Goal: Transaction & Acquisition: Book appointment/travel/reservation

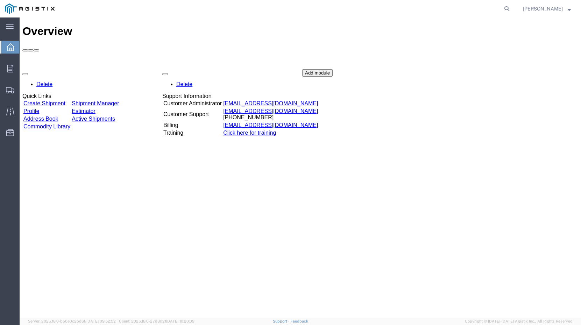
click at [65, 100] on link "Create Shipment" at bounding box center [44, 103] width 42 height 6
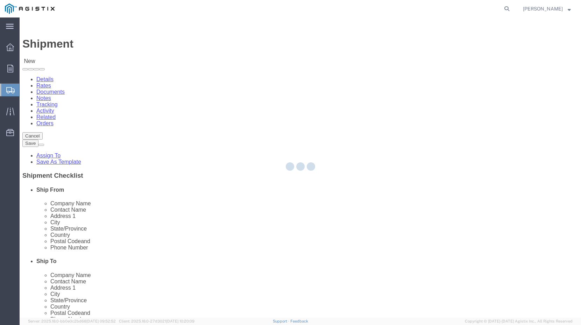
select select
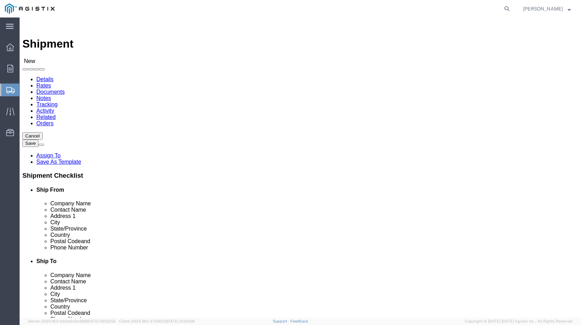
click select "Select PG&E Pure Filter Solutions"
select select "9596"
select select "PURCHORD"
select select
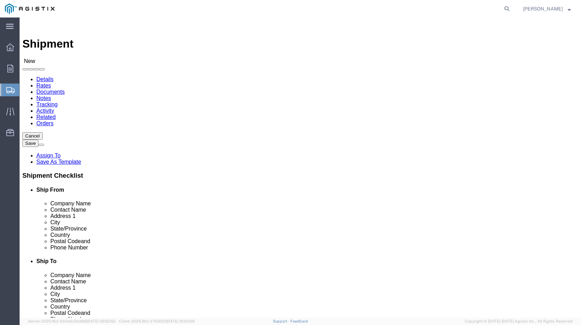
click select "Select All Others [GEOGRAPHIC_DATA] [GEOGRAPHIC_DATA] [GEOGRAPHIC_DATA] [GEOGRA…"
select select "19996"
type input "pure filter"
click strong "[PERSON_NAME] Textiles"
select select
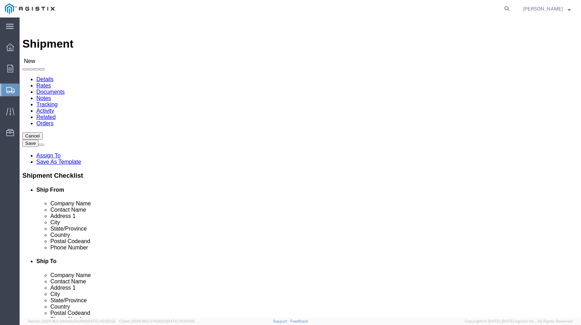
type input "[PERSON_NAME] Textiles"
type input "PURE FILTER SOLUTIONS"
type input "[PERSON_NAME]"
type input "[STREET_ADDRESS]"
type input "[PERSON_NAME]"
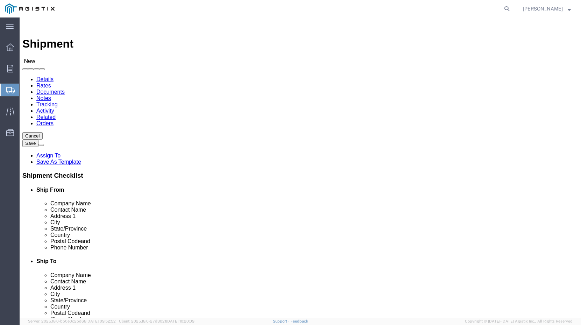
type input "30531"
type input "[PHONE_NUMBER]"
type input "[PERSON_NAME][EMAIL_ADDRESS][DOMAIN_NAME]"
checkbox input "true"
select select "GA"
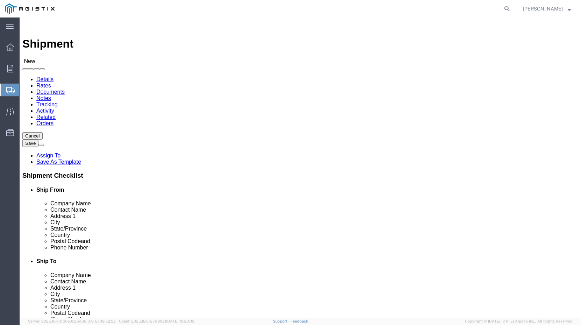
type input "pacific"
click p "- Pacific Gas & Electric - (Marysville Materials Receiving) [STREET_ADDRESS]"
select select
type input "Pacific Gas & Electric"
type input "Marysville Materials Receiving"
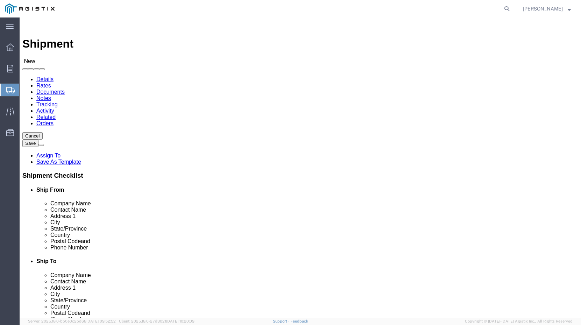
type input "[STREET_ADDRESS]"
type input "Wheatland"
type input "95692"
type input "5307493019"
select select "CA"
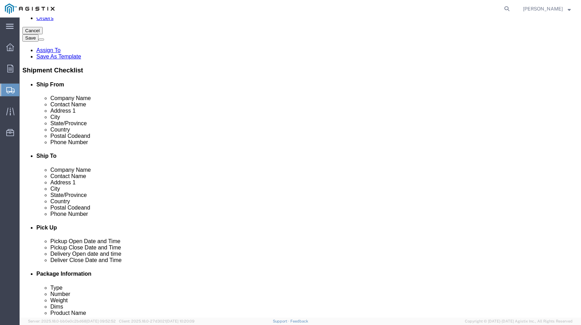
scroll to position [166, 0]
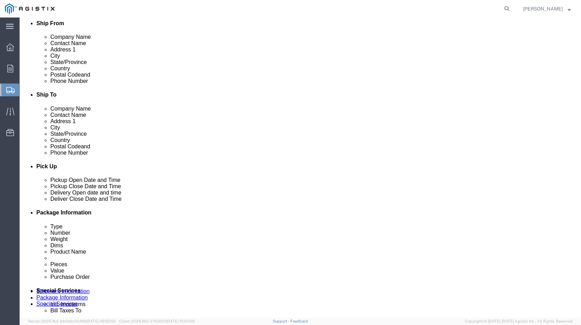
click div "[DATE] 3:00 PM"
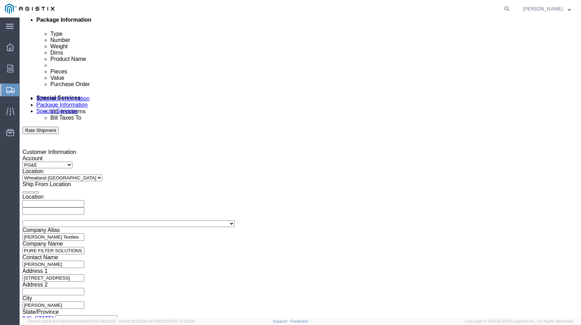
click input "3:00 PM"
type input "1:00 PM"
click button "Apply"
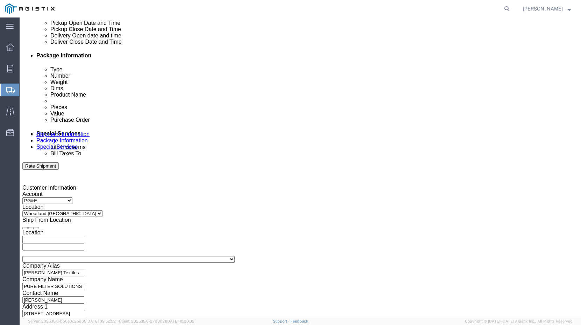
scroll to position [320, 0]
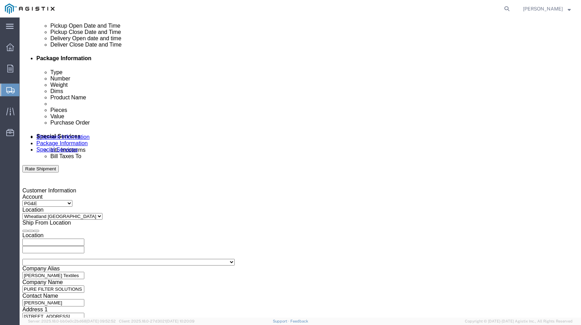
click div "[DATE] 2:00 PM"
type input "4:00 PM"
click button "Apply"
click div
click input "6:00 PM"
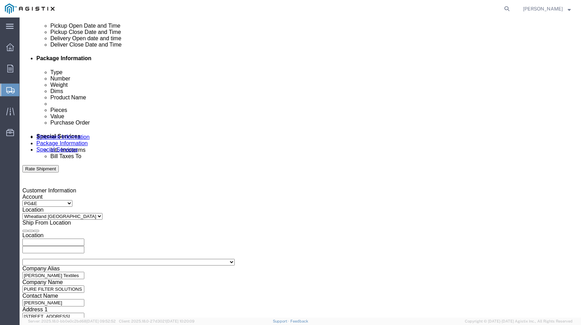
type input "4:00 PM"
click button "Apply"
click div
click input "5:00 PM"
type input "8:00 AM"
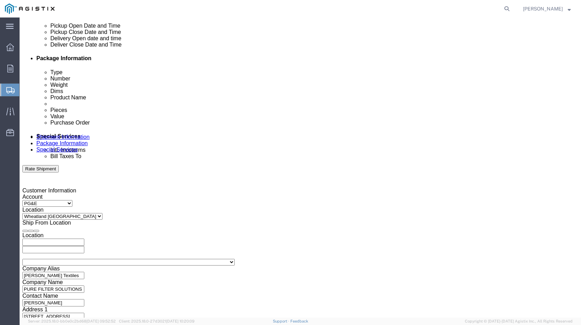
click button "Apply"
click input "text"
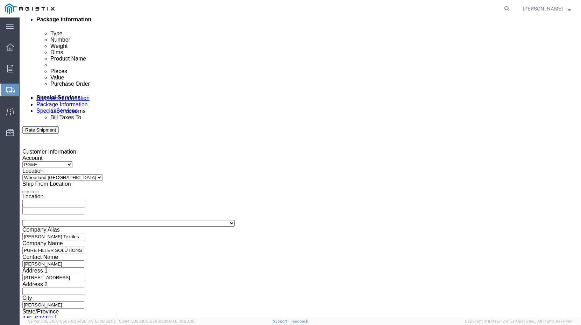
scroll to position [359, 0]
type input "3501420622"
click button "Continue"
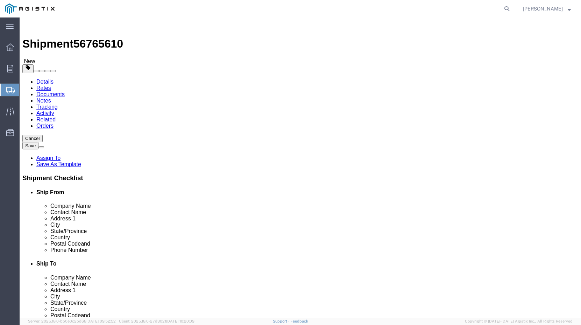
click select "Select Bulk Bundle(s) Cardboard Box(es) Carton(s) Crate(s) Drum(s) (Fiberboard)…"
select select "PSNS"
drag, startPoint x: 98, startPoint y: 182, endPoint x: 73, endPoint y: 182, distance: 24.8
click div "Weight 0.00 Select kgs lbs Ship. t°"
type input "500"
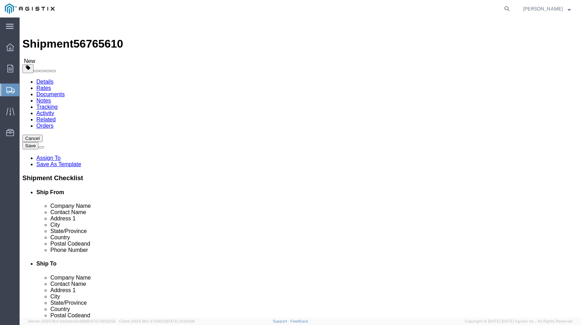
drag, startPoint x: 88, startPoint y: 153, endPoint x: 72, endPoint y: 153, distance: 16.4
click div "Number 1"
type input "2"
click input "text"
type input "48"
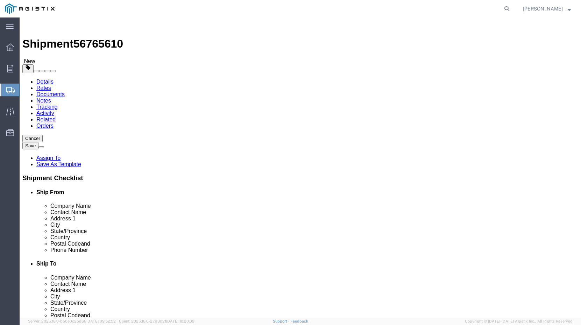
type input "40"
type input "64"
click span
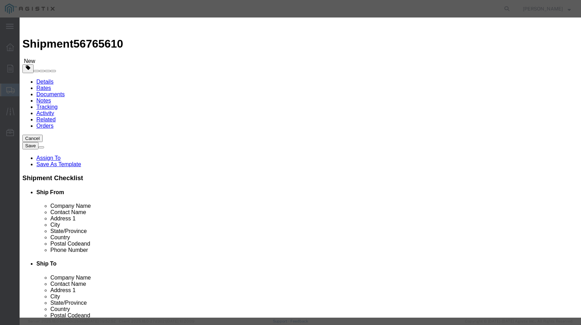
type input "Pure Filter Sock Vault Sock"
click div "Product Name Pure Filter Sock Vault Sock Pieces 0 Select Bag Barrels 100Board F…"
drag, startPoint x: 175, startPoint y: 70, endPoint x: 155, endPoint y: 69, distance: 20.3
click div "0"
type input "50"
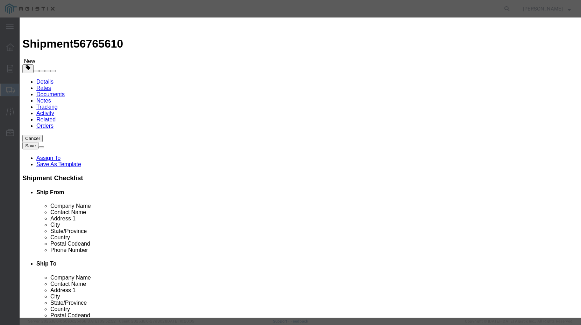
type input "11550"
select select "250"
click button "Save & Close"
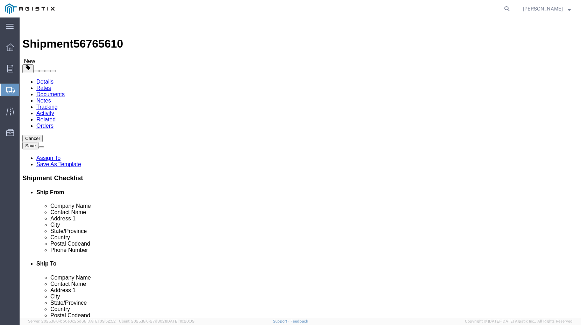
click button "Continue"
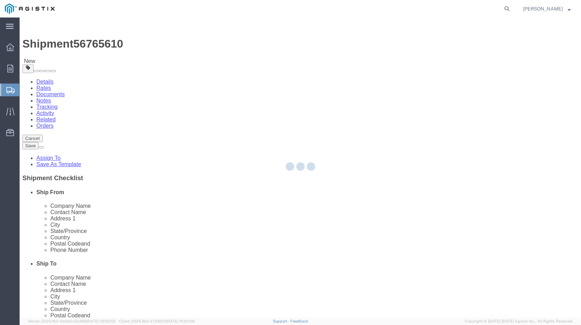
select select
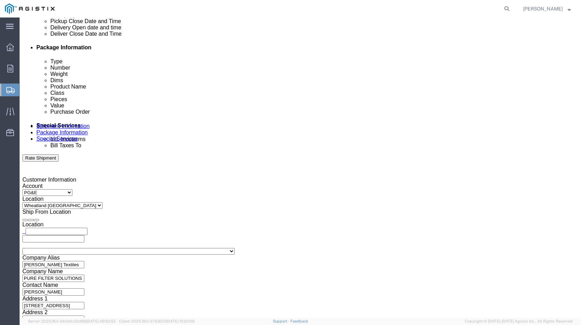
scroll to position [333, 0]
click input "text"
type input "n"
type input "[PERSON_NAME][EMAIL_ADDRESS][DOMAIN_NAME]"
click input "BOL"
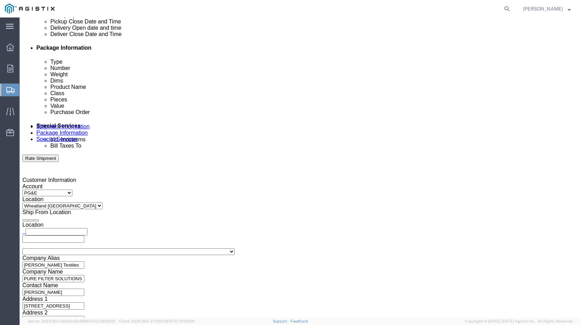
checkbox input "true"
click button "Rate Shipment"
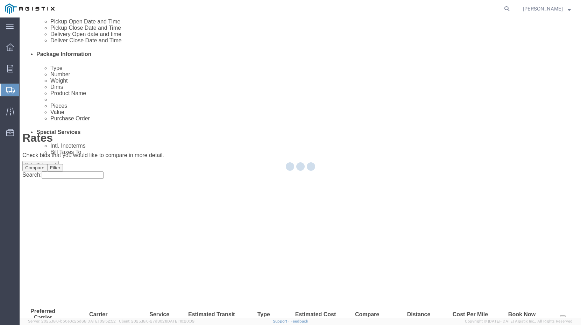
scroll to position [0, 0]
